Goal: Check status

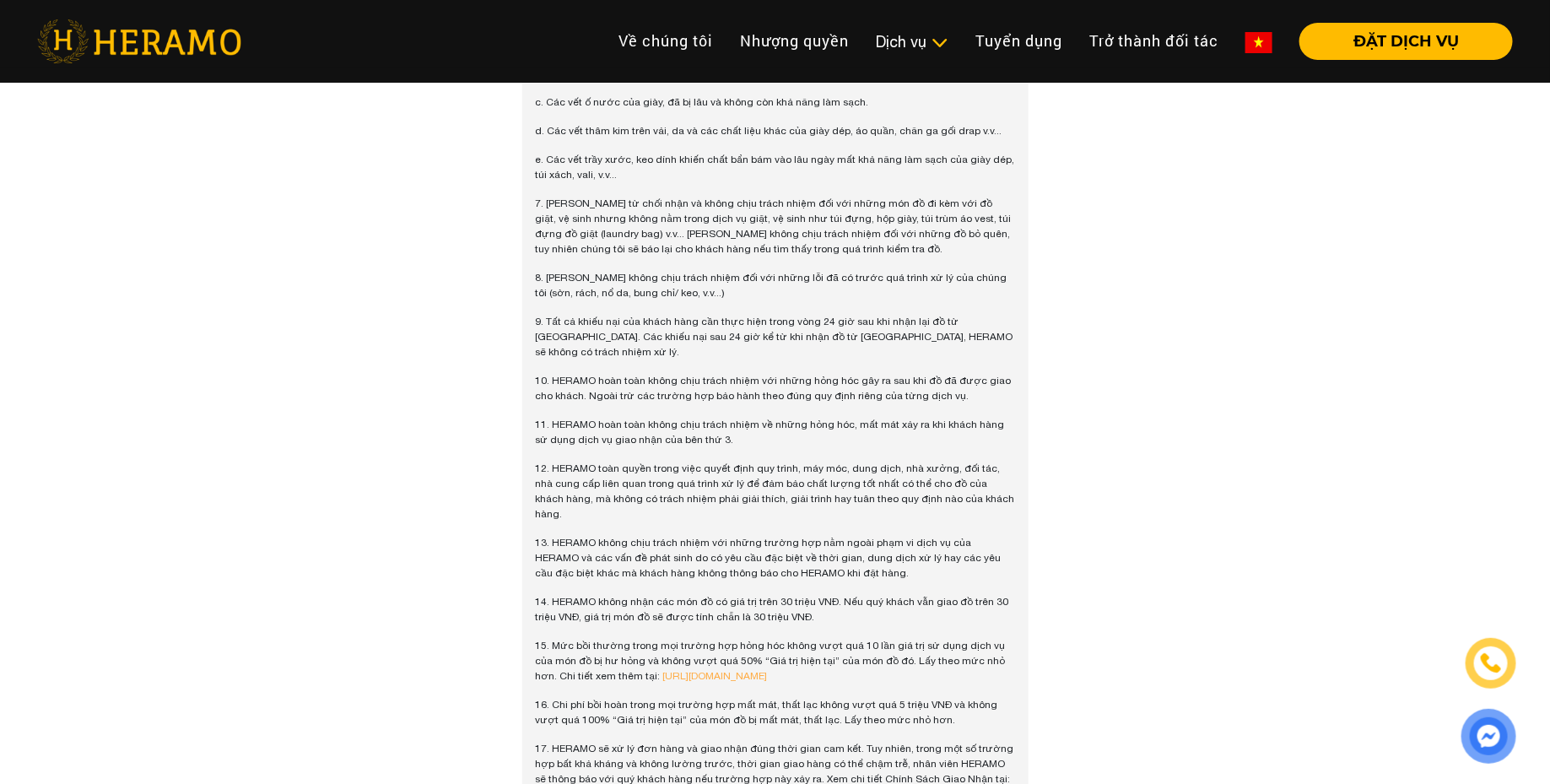
scroll to position [2194, 0]
